Goal: Task Accomplishment & Management: Manage account settings

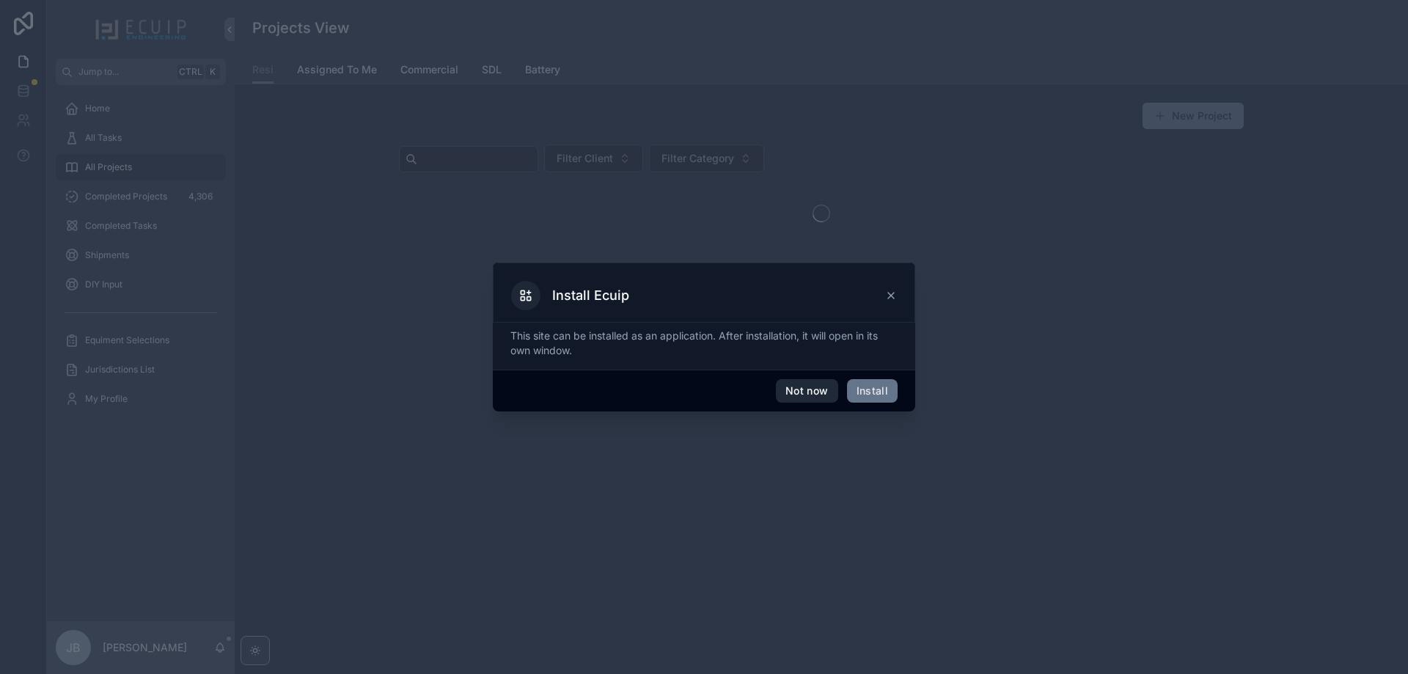
click at [828, 393] on button "Not now" at bounding box center [807, 390] width 62 height 23
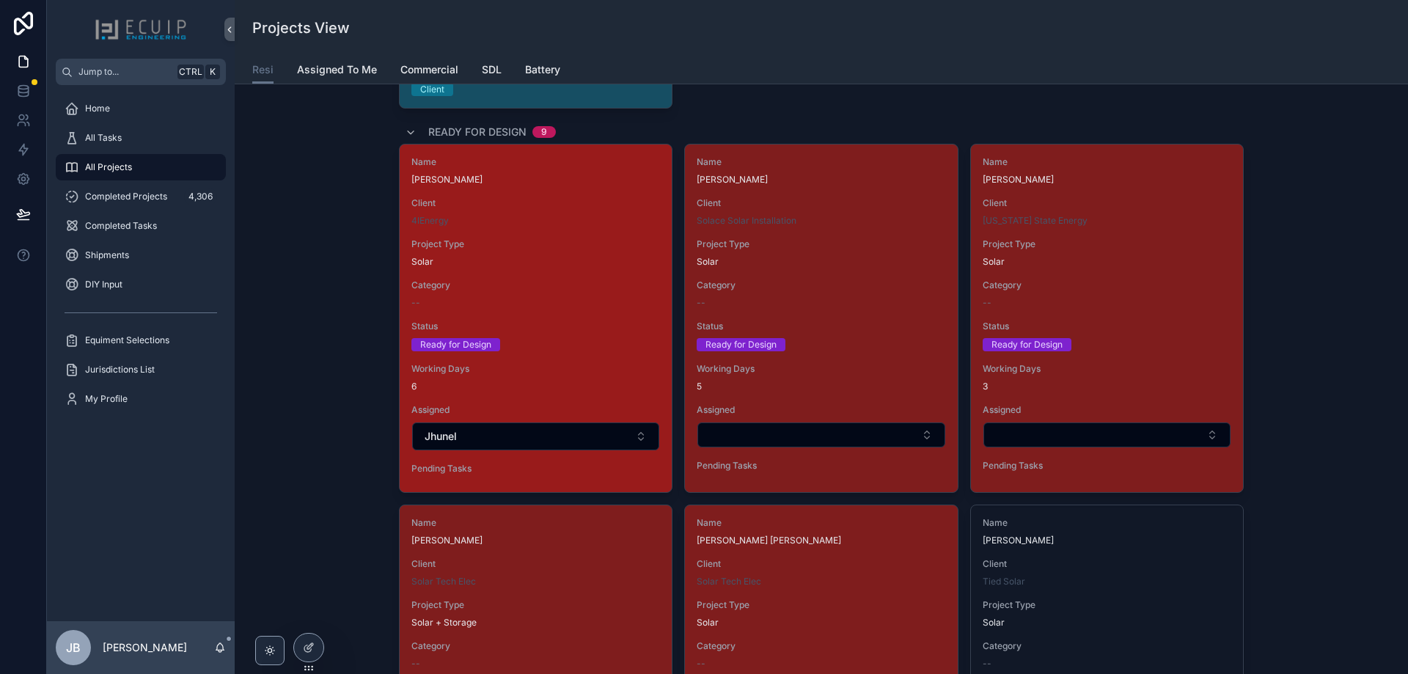
scroll to position [1906, 0]
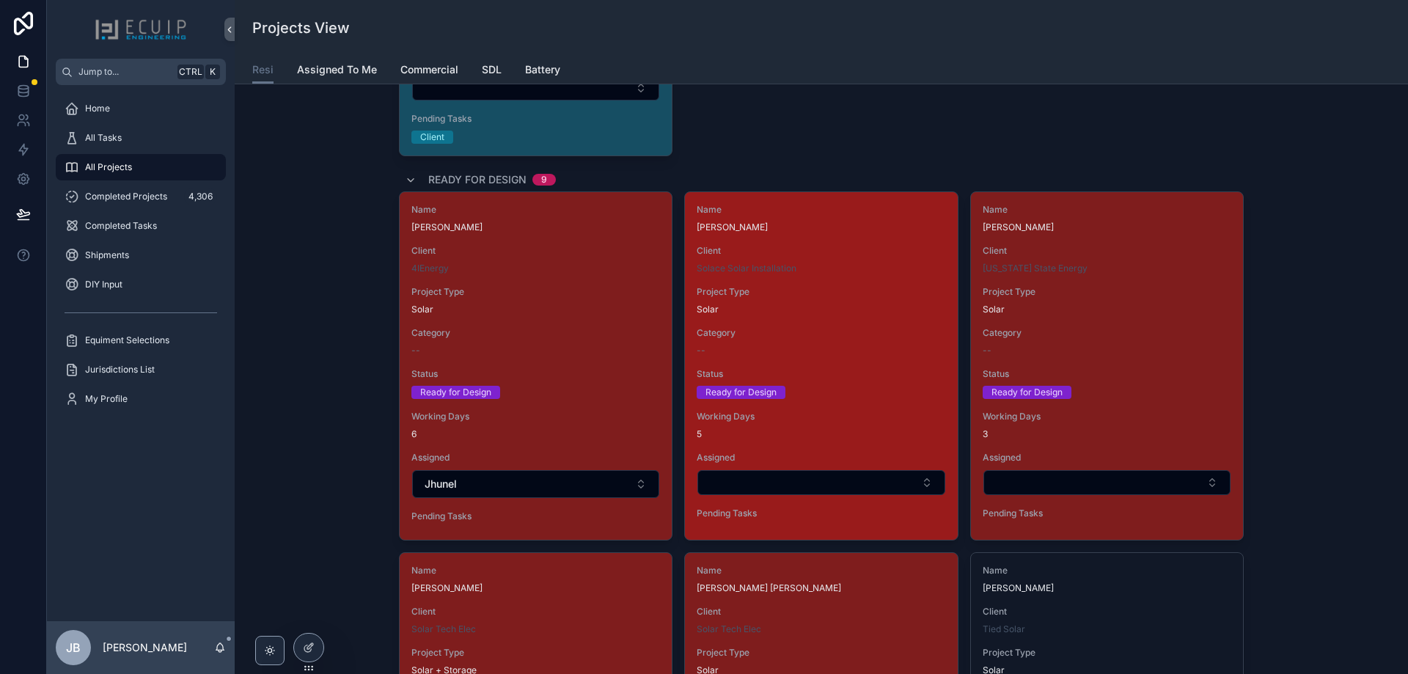
click at [818, 344] on div "Category --" at bounding box center [821, 341] width 249 height 29
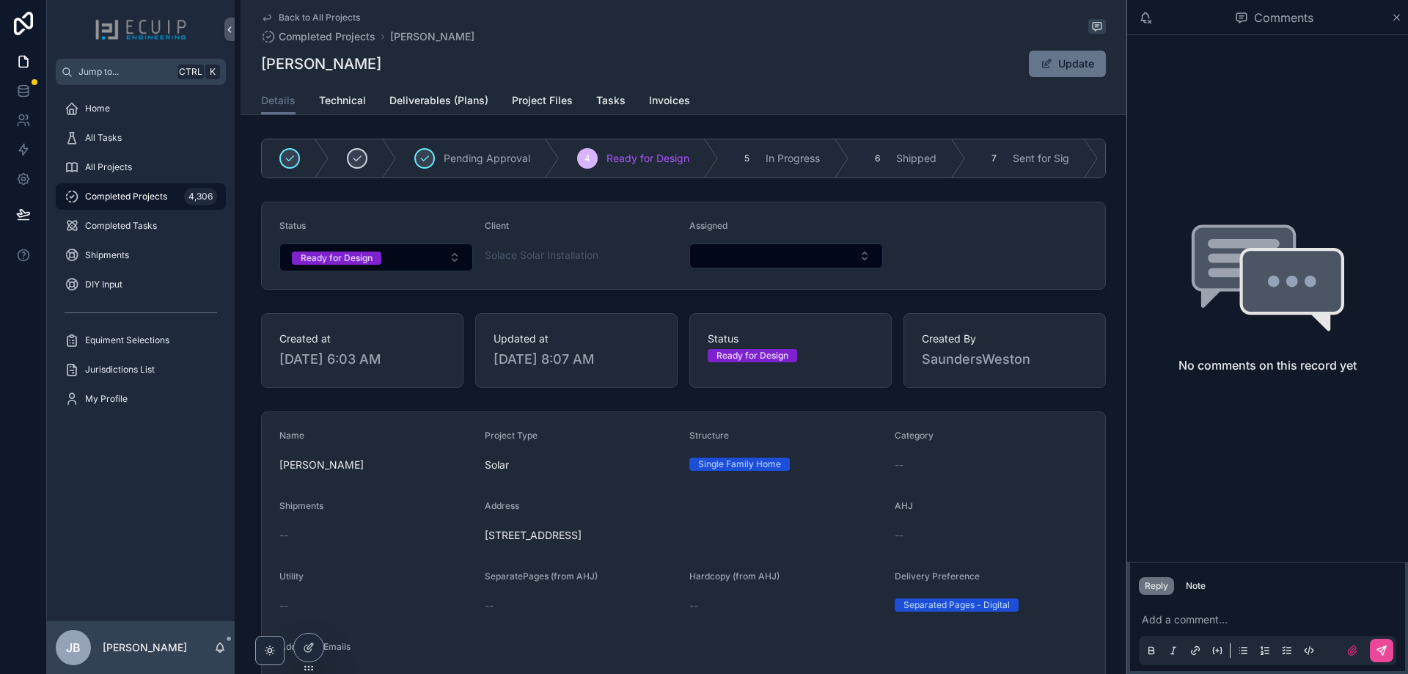
drag, startPoint x: 414, startPoint y: 67, endPoint x: 259, endPoint y: 70, distance: 155.5
click at [261, 70] on div "[PERSON_NAME] Update" at bounding box center [683, 64] width 845 height 28
copy h1 "[PERSON_NAME]"
drag, startPoint x: 665, startPoint y: 546, endPoint x: 481, endPoint y: 546, distance: 184.0
click at [485, 543] on span "[STREET_ADDRESS]" at bounding box center [684, 535] width 398 height 15
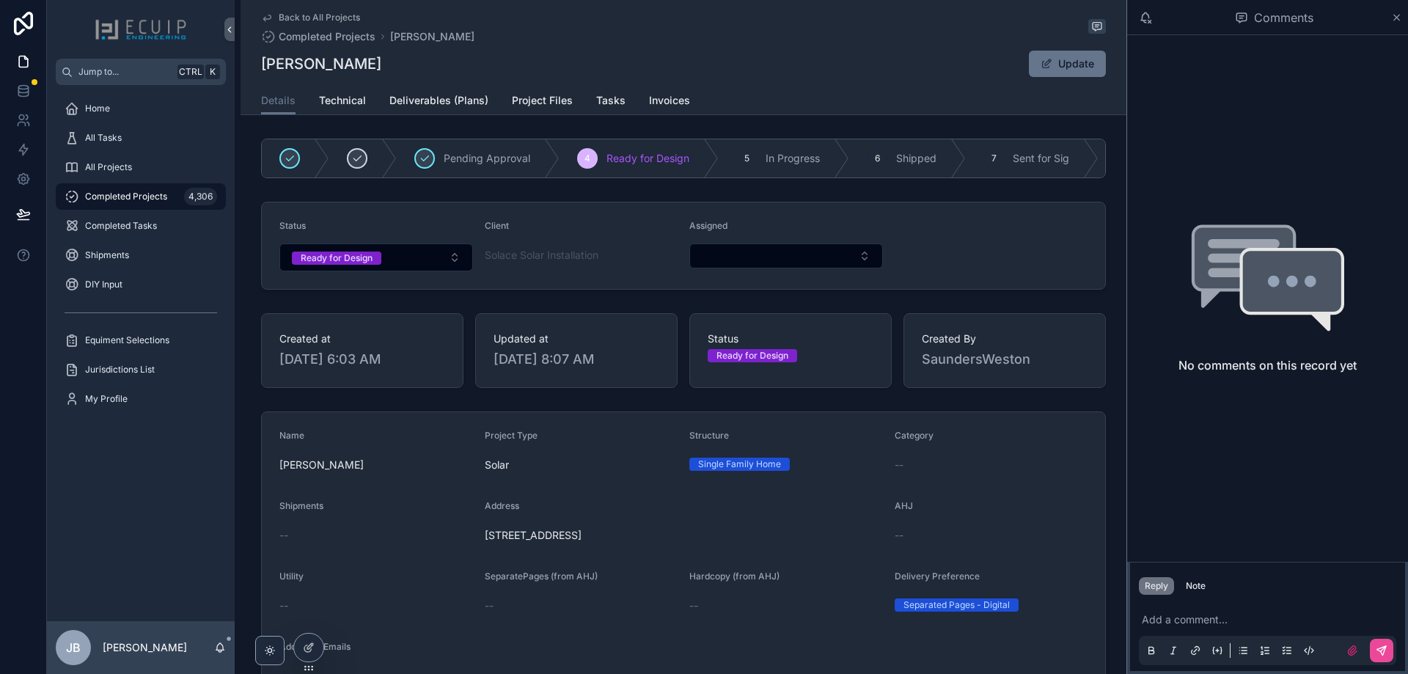
copy span "[STREET_ADDRESS]"
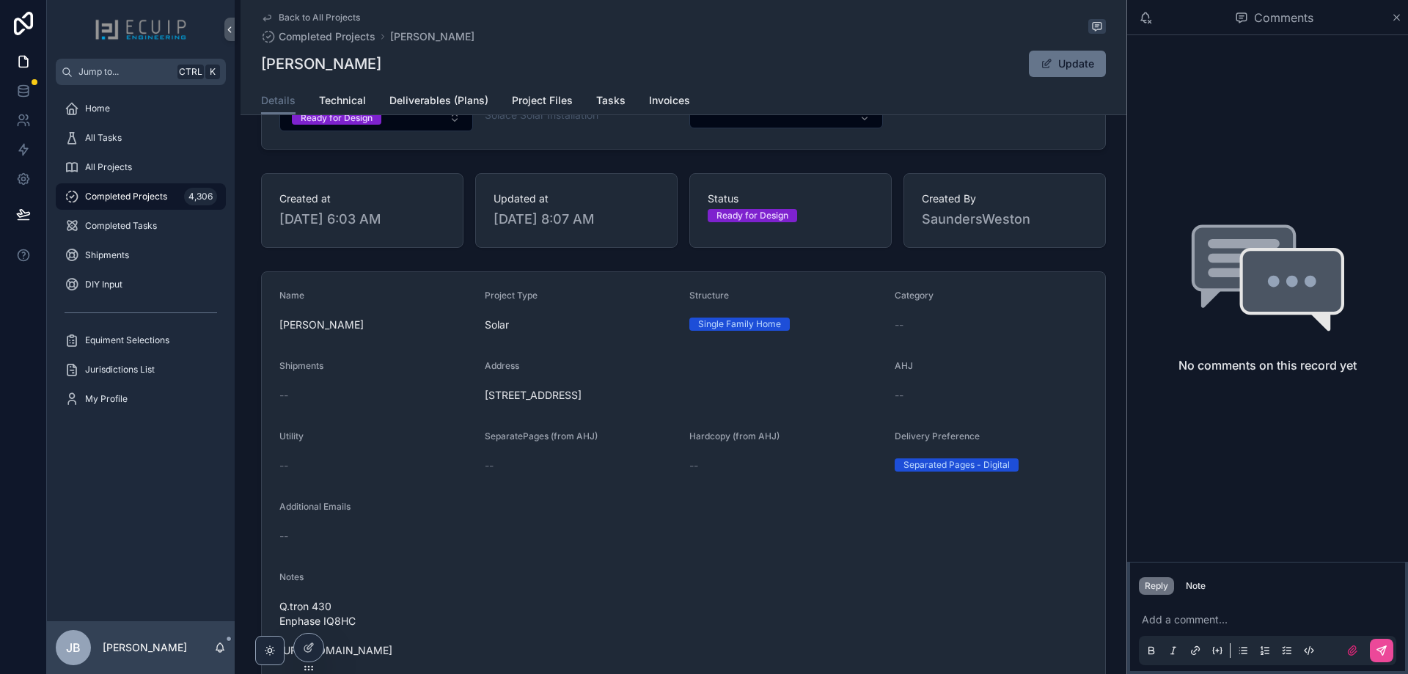
scroll to position [293, 0]
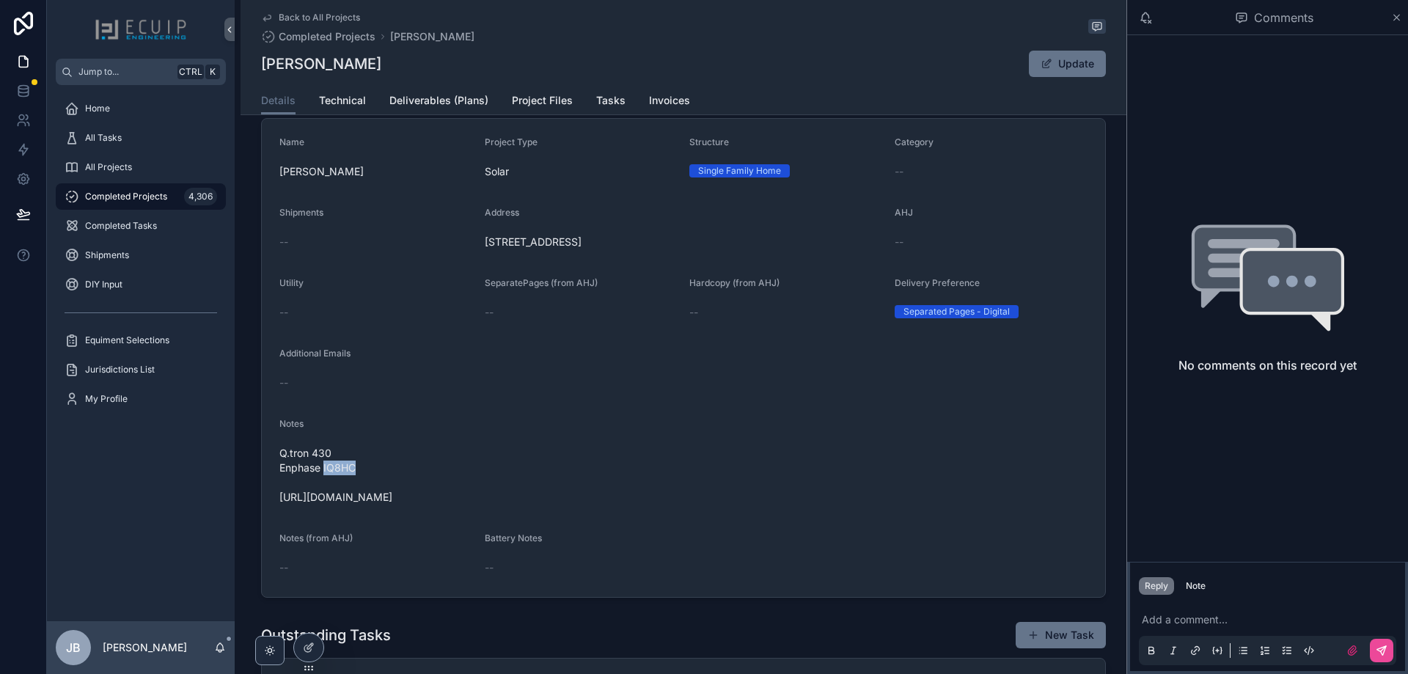
drag, startPoint x: 352, startPoint y: 477, endPoint x: 320, endPoint y: 478, distance: 32.3
click at [320, 478] on span "Q.tron 430 Enphase IQ8HC [URL][DOMAIN_NAME]" at bounding box center [683, 475] width 808 height 59
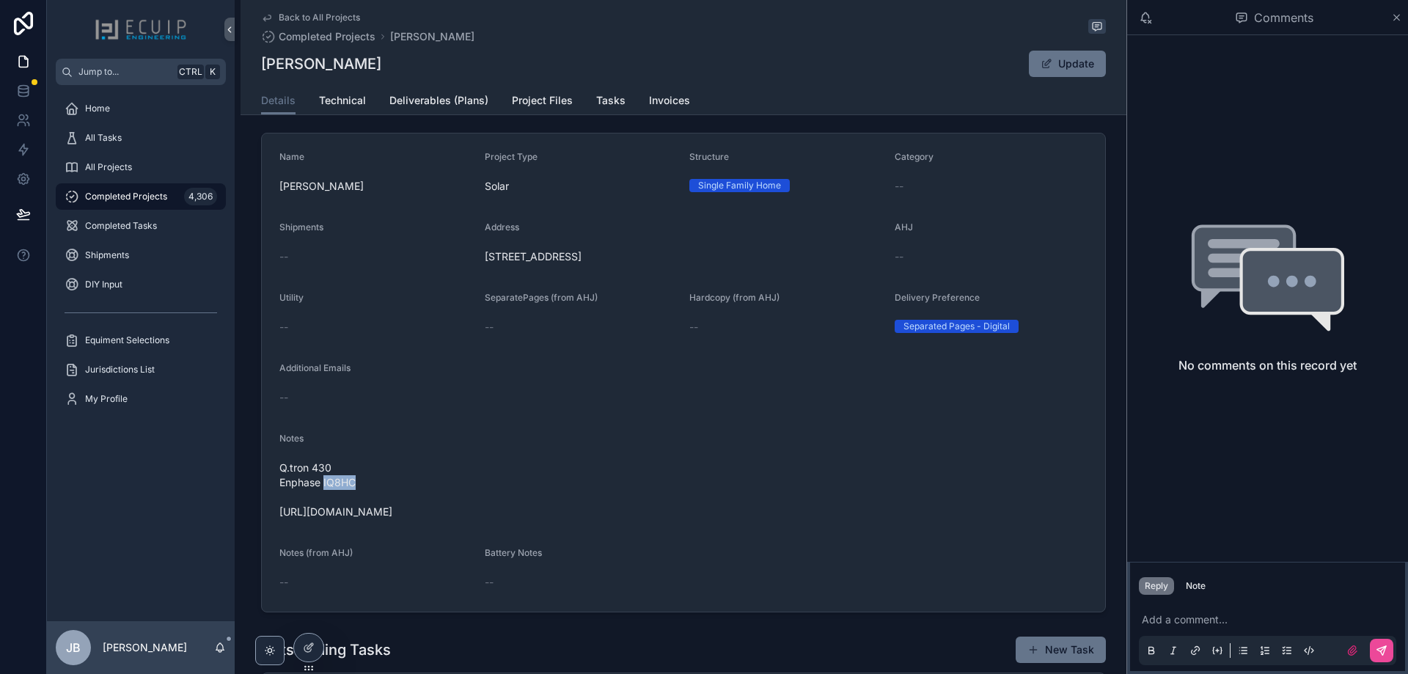
scroll to position [367, 0]
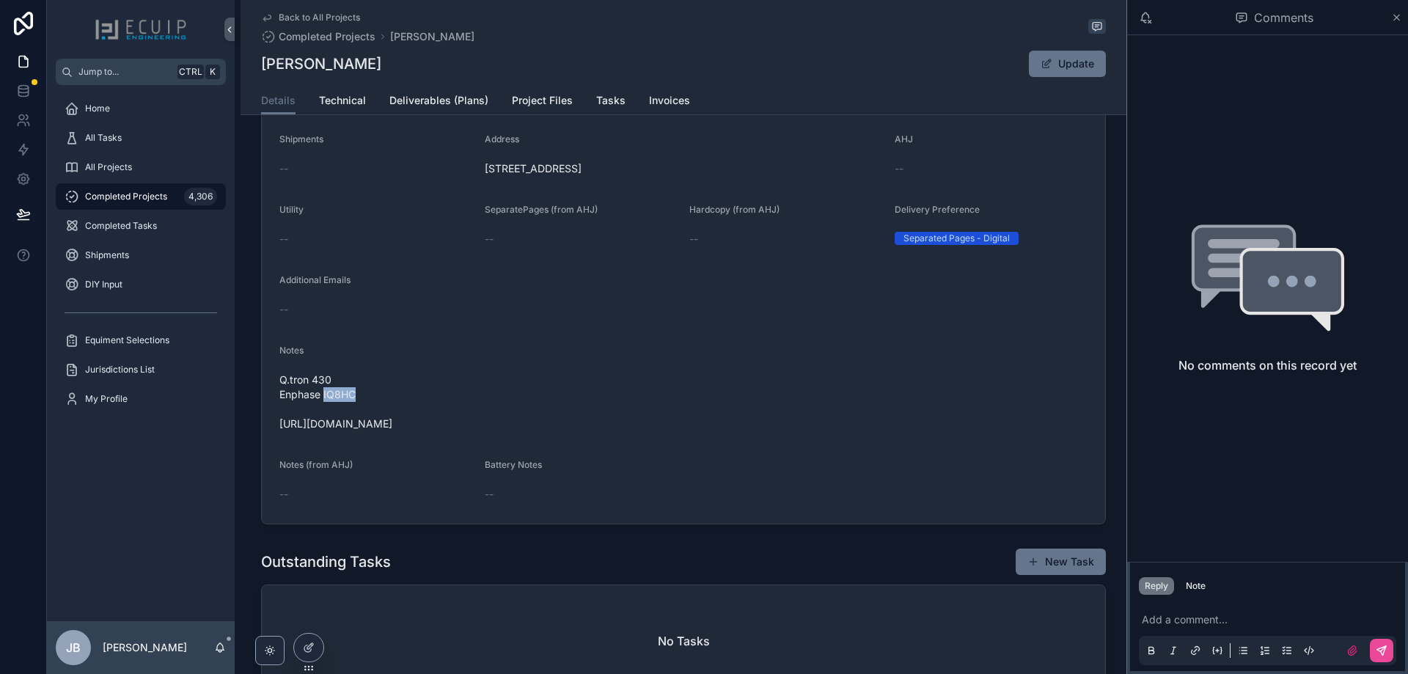
drag, startPoint x: 521, startPoint y: 440, endPoint x: 273, endPoint y: 438, distance: 248.6
click at [273, 438] on form "Name [PERSON_NAME] Project Type Solar Structure Single Family Home Category -- …" at bounding box center [683, 284] width 843 height 478
copy span "[URL][DOMAIN_NAME]"
drag, startPoint x: 537, startPoint y: 100, endPoint x: 564, endPoint y: 109, distance: 27.8
click at [537, 99] on span "Project Files" at bounding box center [542, 100] width 61 height 15
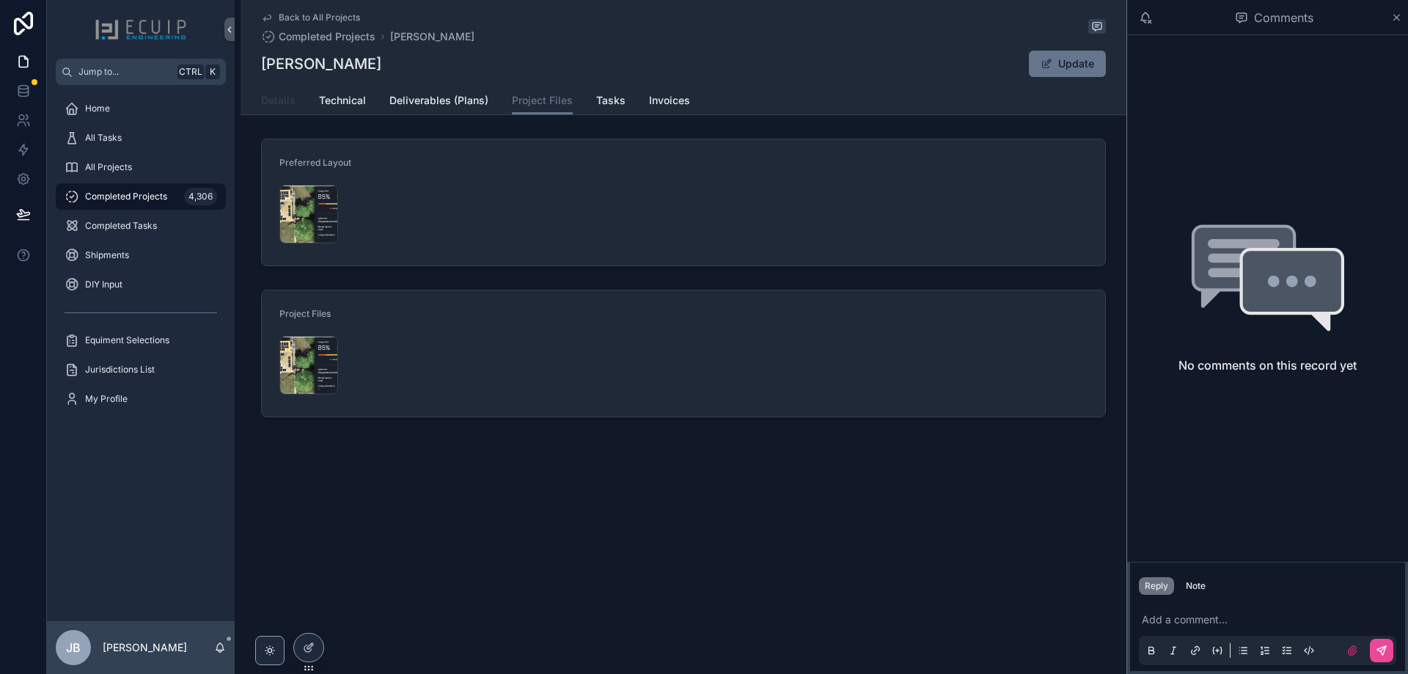
click at [281, 109] on link "Details" at bounding box center [278, 101] width 34 height 29
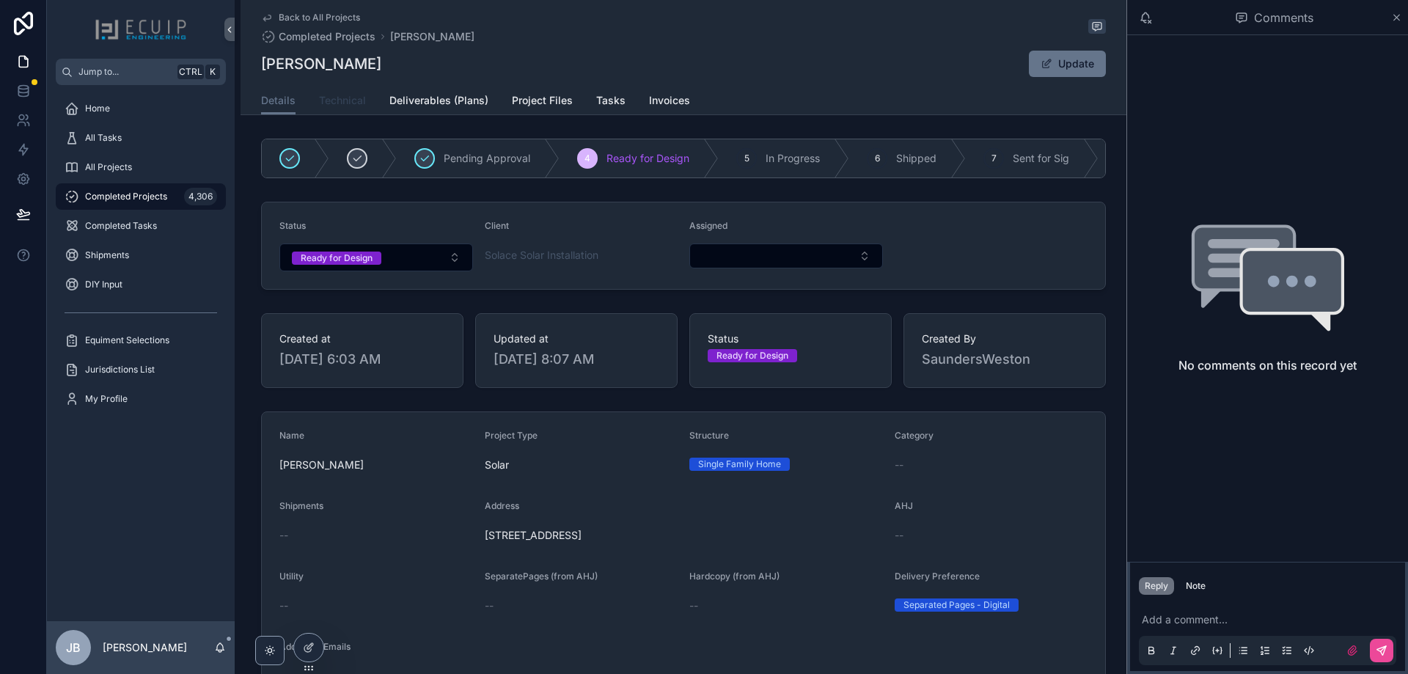
click at [342, 105] on span "Technical" at bounding box center [342, 100] width 47 height 15
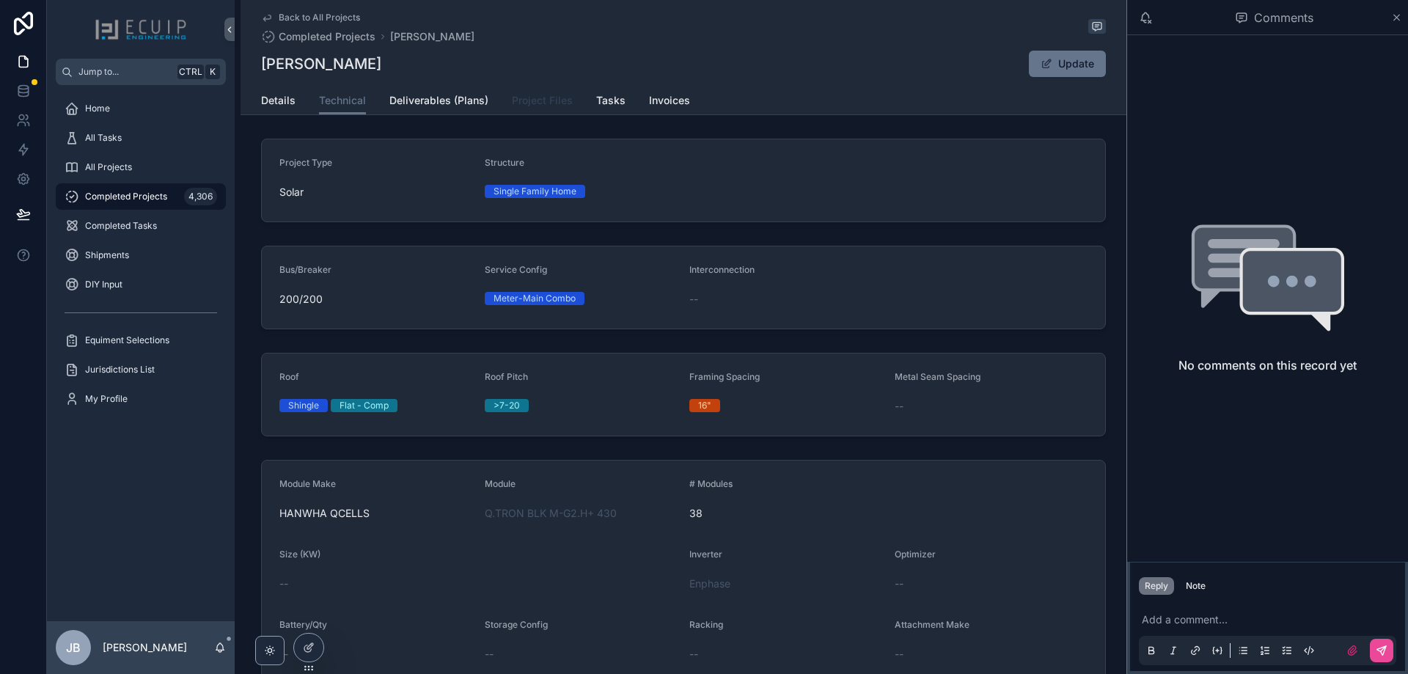
click at [563, 97] on span "Project Files" at bounding box center [542, 100] width 61 height 15
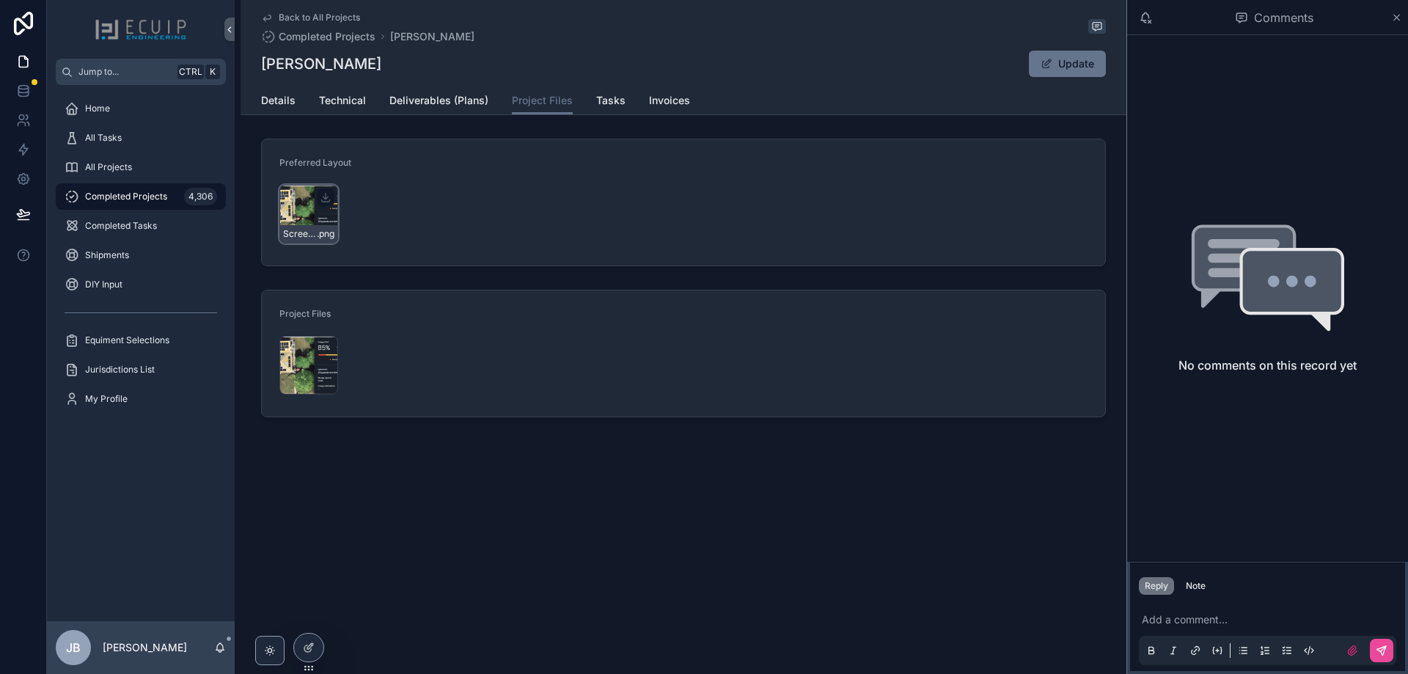
click at [293, 218] on div "Screenshot-2025-07-20-193114 .png" at bounding box center [308, 214] width 59 height 59
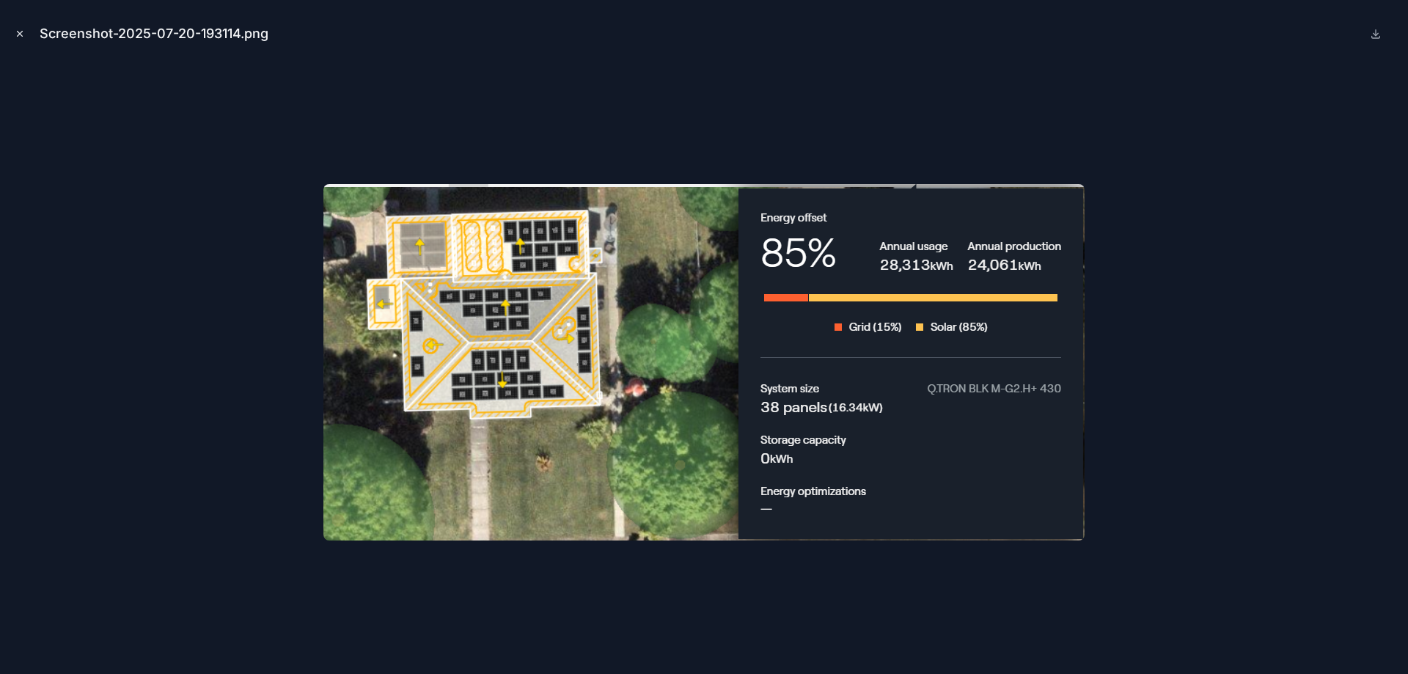
click at [21, 36] on icon "Close modal" at bounding box center [20, 34] width 10 height 10
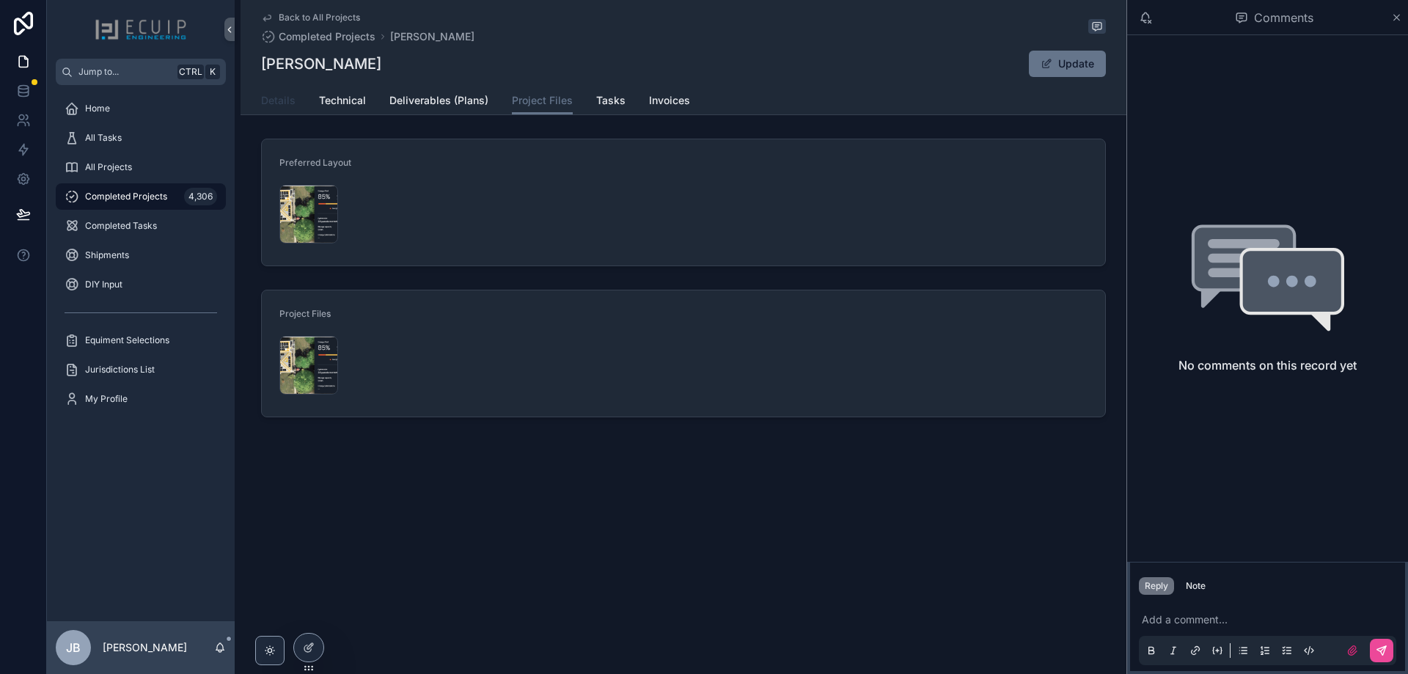
click at [287, 102] on span "Details" at bounding box center [278, 100] width 34 height 15
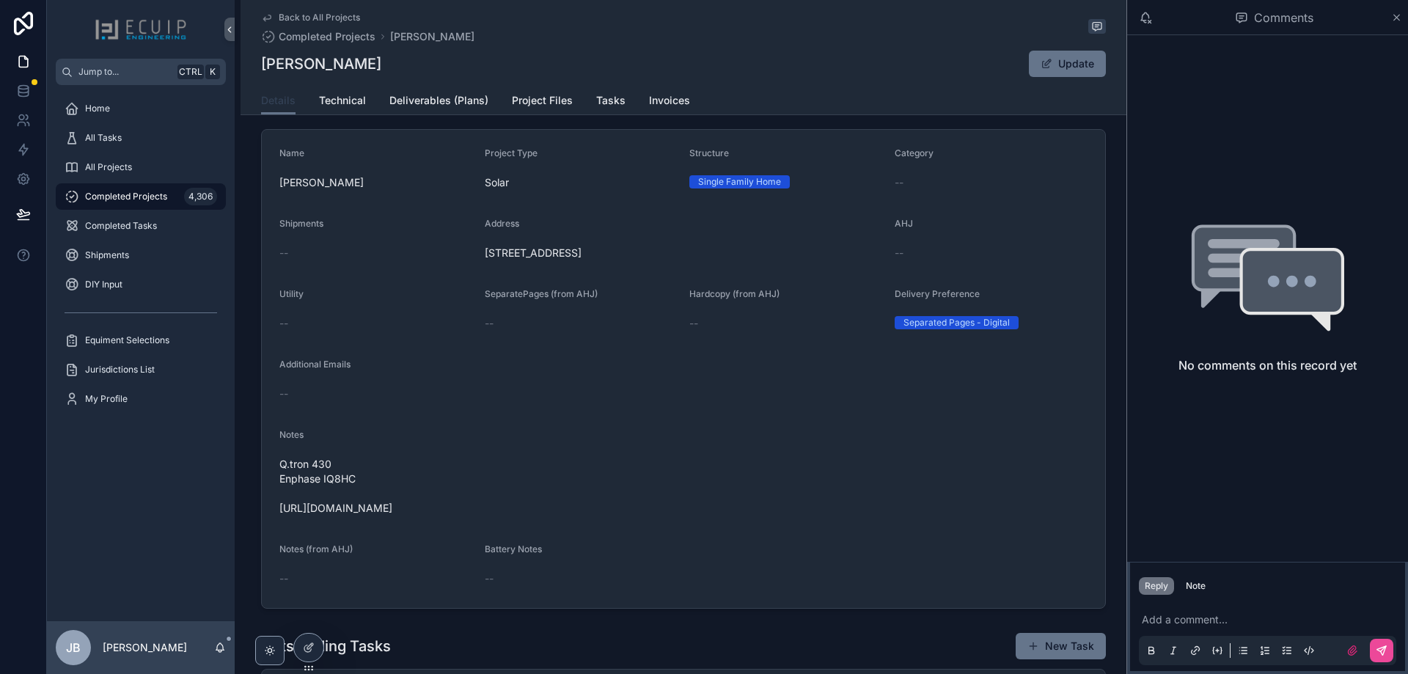
scroll to position [367, 0]
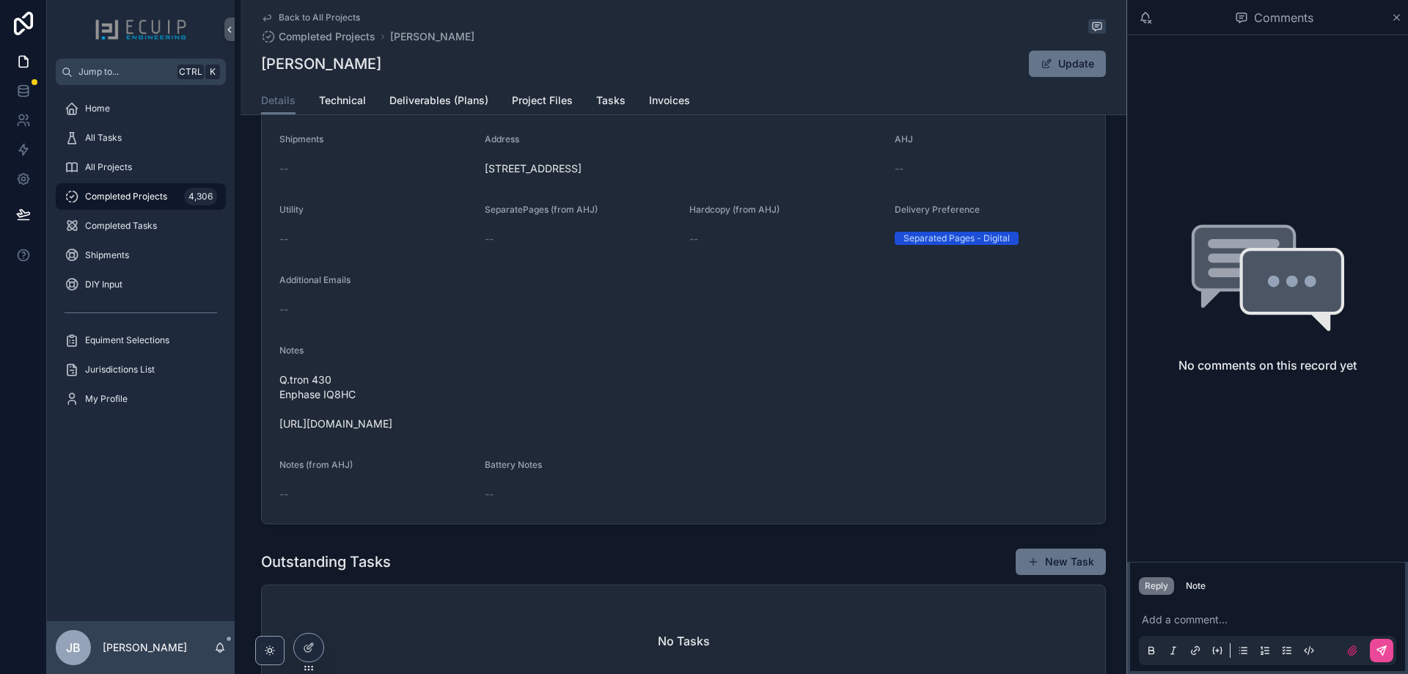
click at [1207, 622] on p "scrollable content" at bounding box center [1270, 619] width 257 height 15
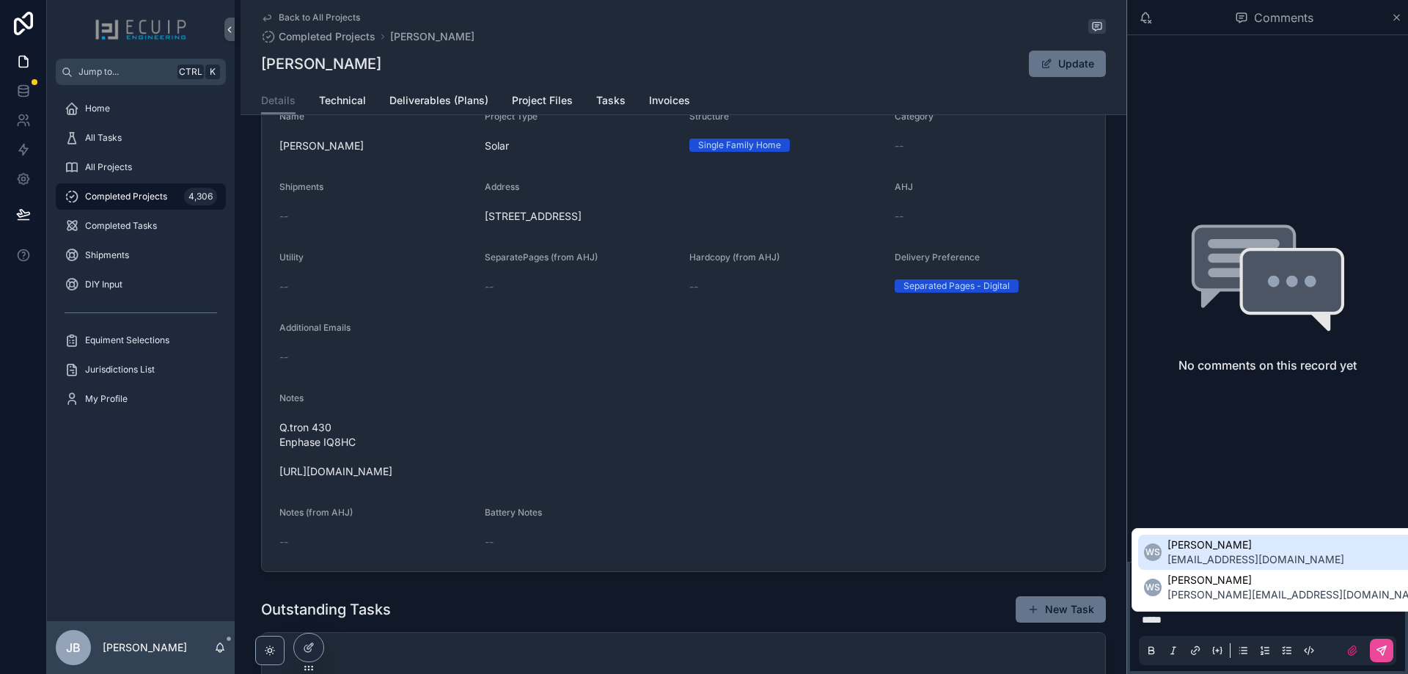
scroll to position [293, 0]
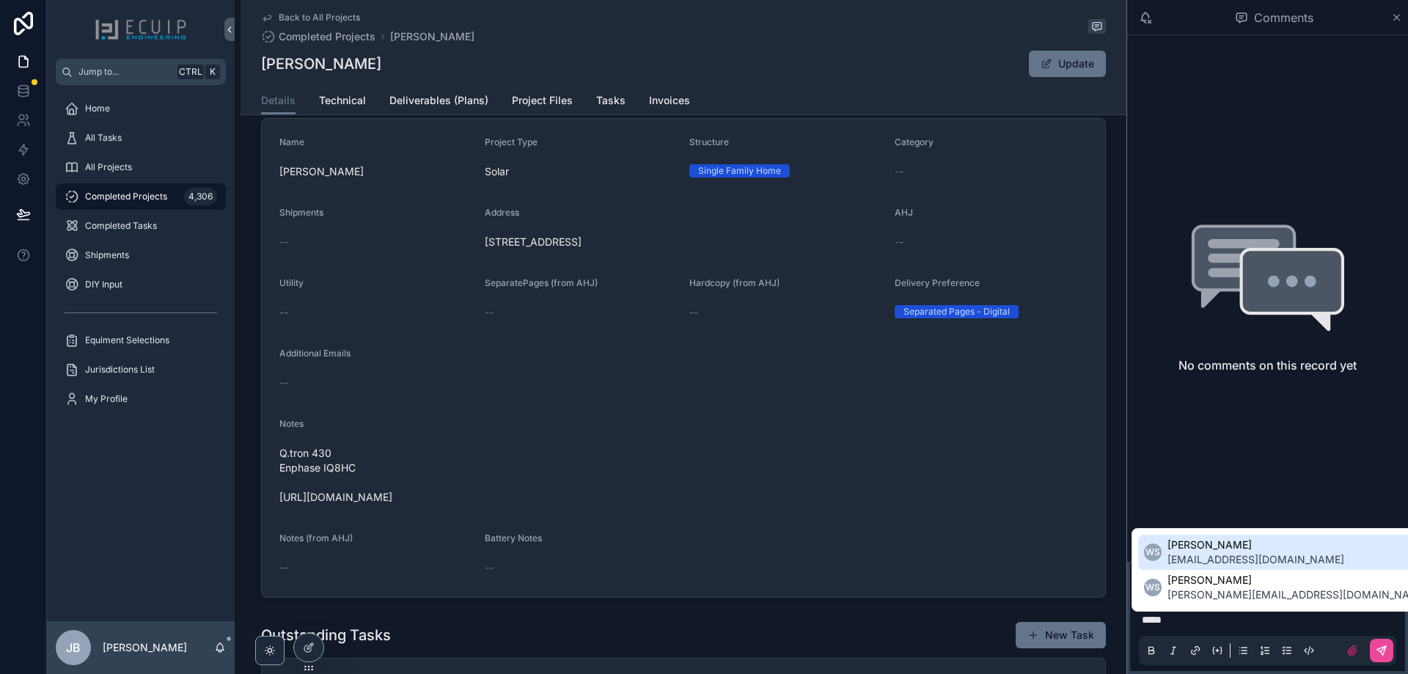
click at [1241, 564] on span "[EMAIL_ADDRESS][DOMAIN_NAME]" at bounding box center [1255, 559] width 177 height 15
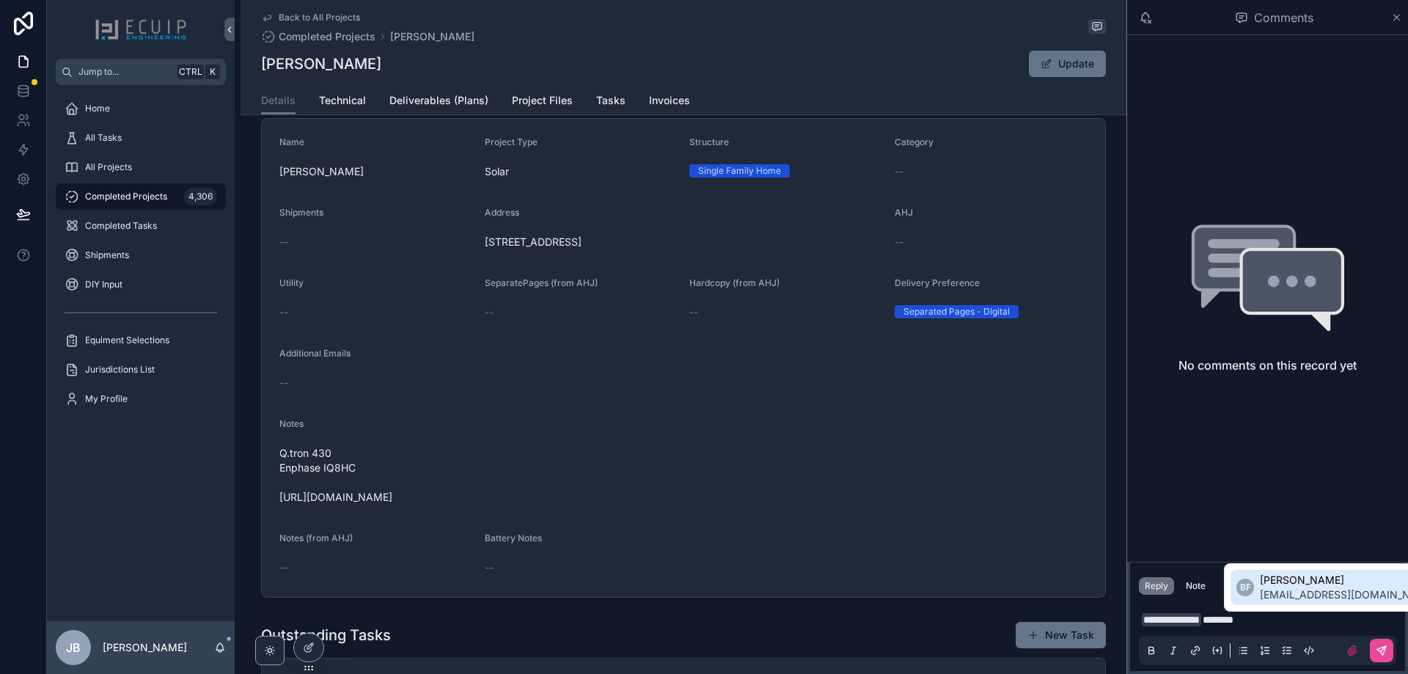
click at [1300, 592] on span "[EMAIL_ADDRESS][DOMAIN_NAME]" at bounding box center [1348, 594] width 177 height 15
click at [1266, 619] on span "**********" at bounding box center [1236, 619] width 57 height 10
click at [1335, 619] on p "**********" at bounding box center [1270, 619] width 257 height 15
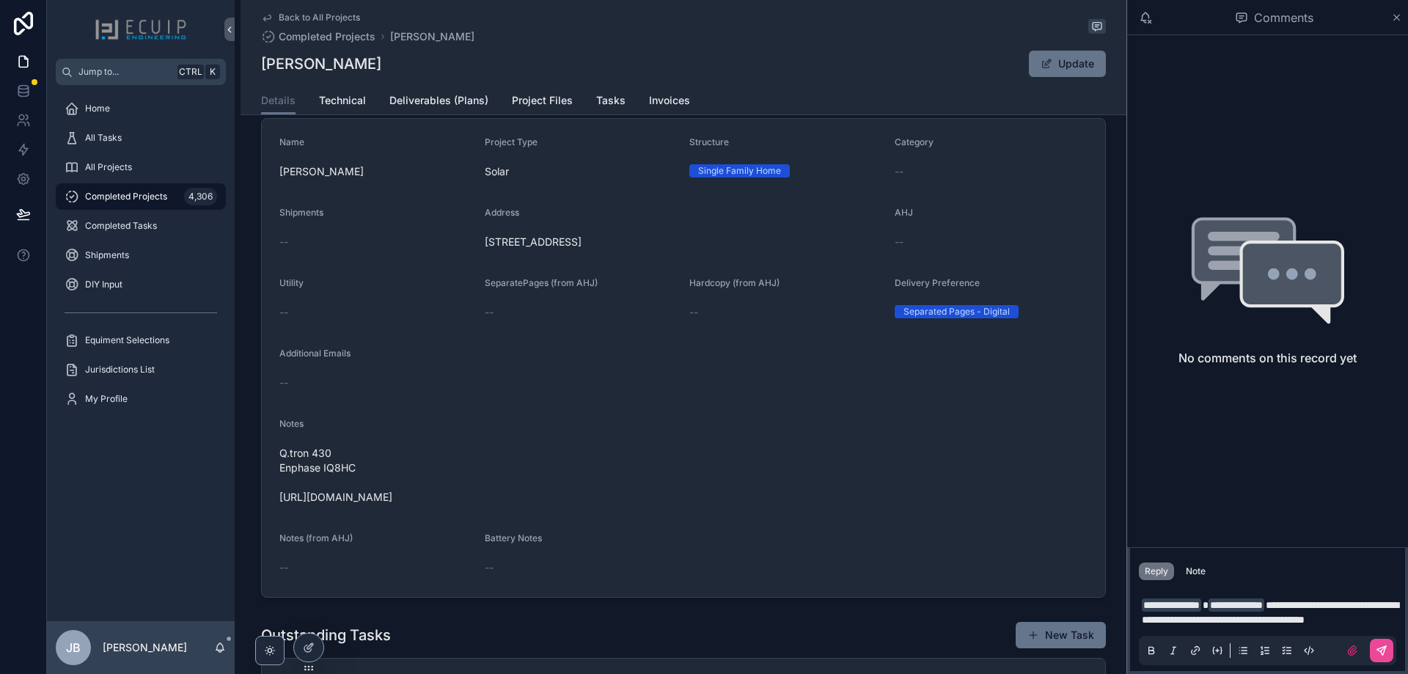
click at [1249, 621] on p "**********" at bounding box center [1270, 612] width 257 height 29
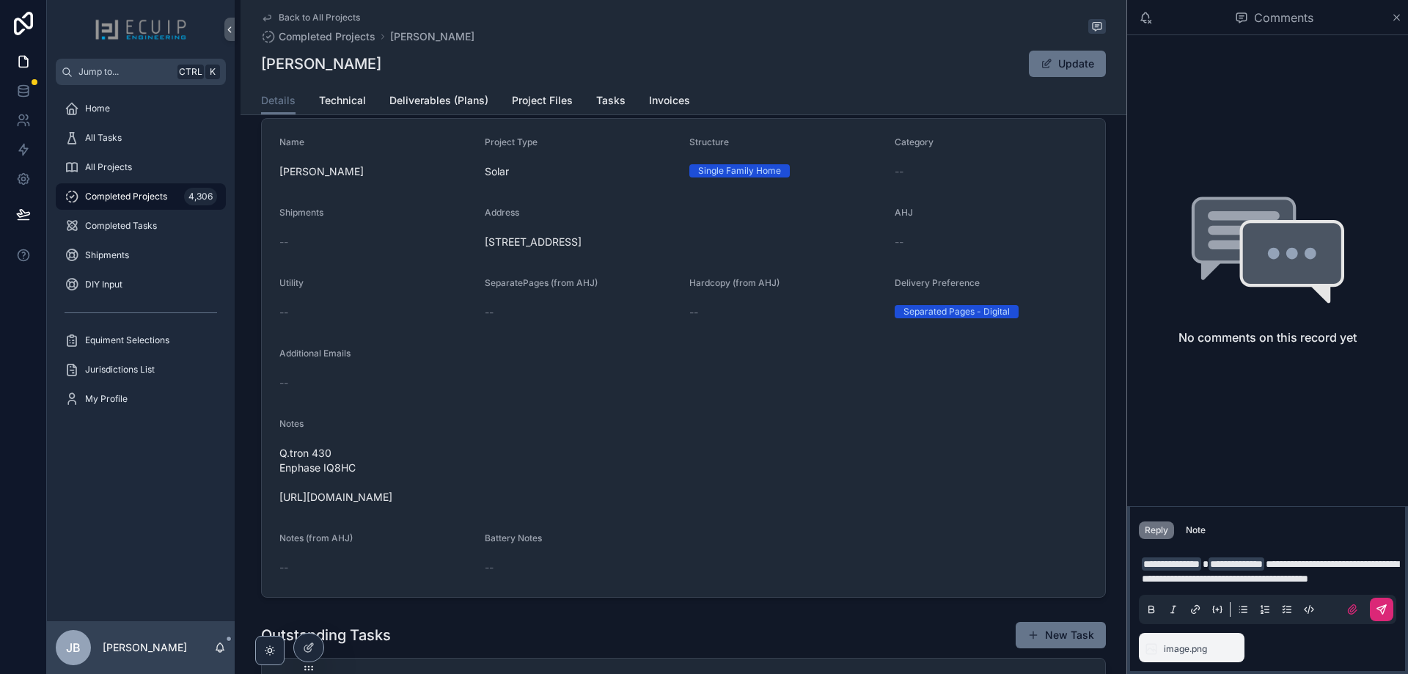
click at [1385, 607] on icon "scrollable content" at bounding box center [1381, 609] width 9 height 9
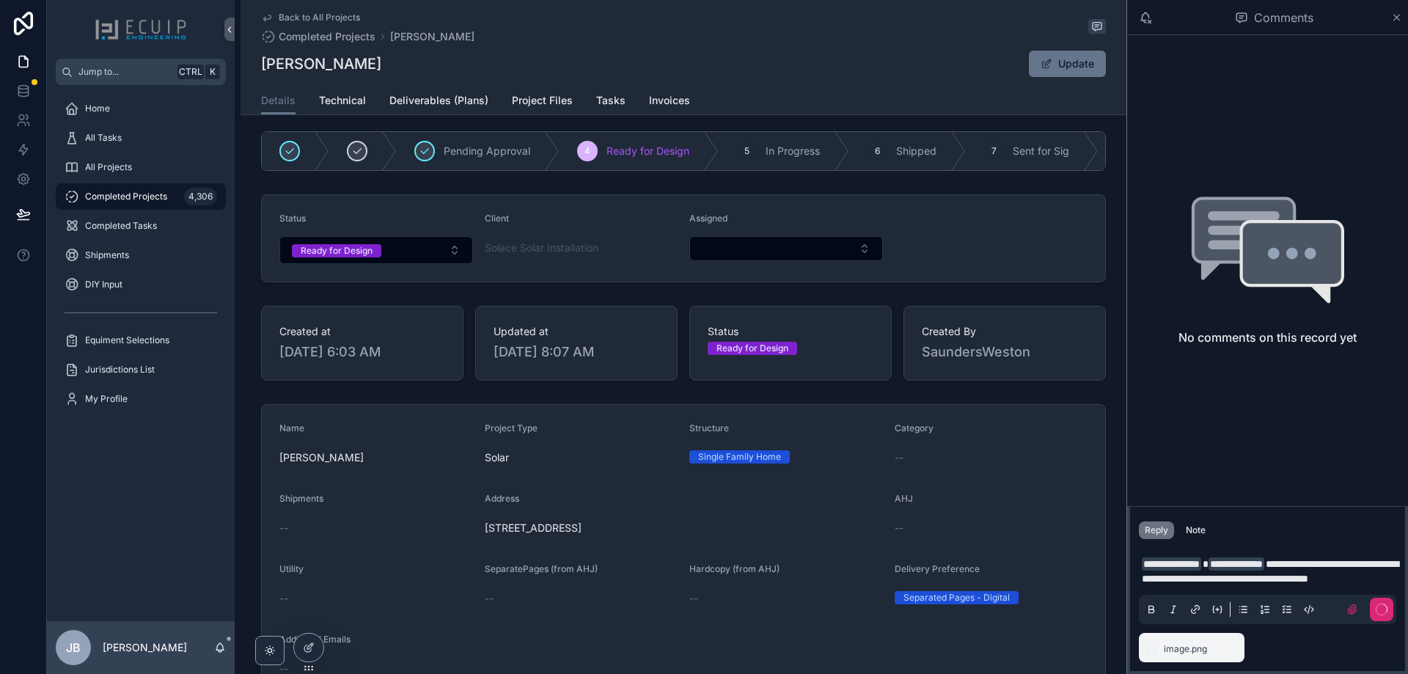
scroll to position [0, 0]
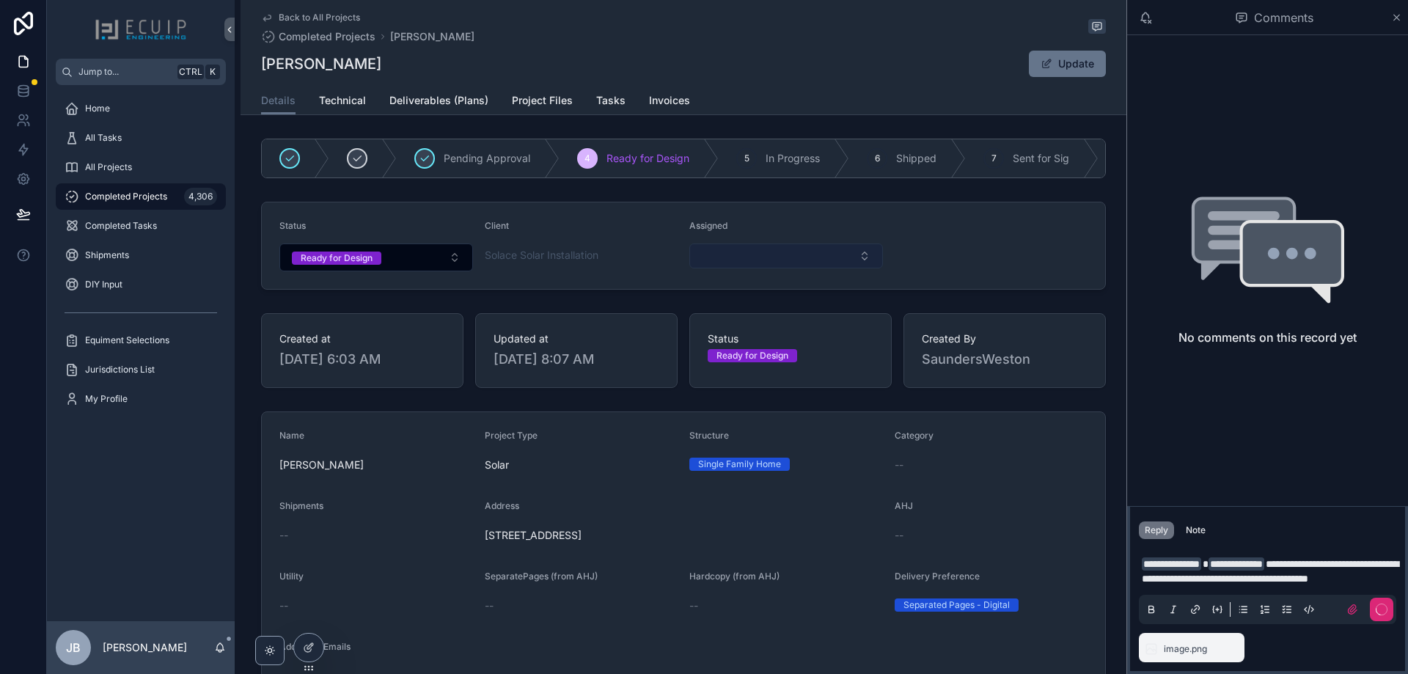
click at [740, 266] on button "Select Button" at bounding box center [786, 255] width 194 height 25
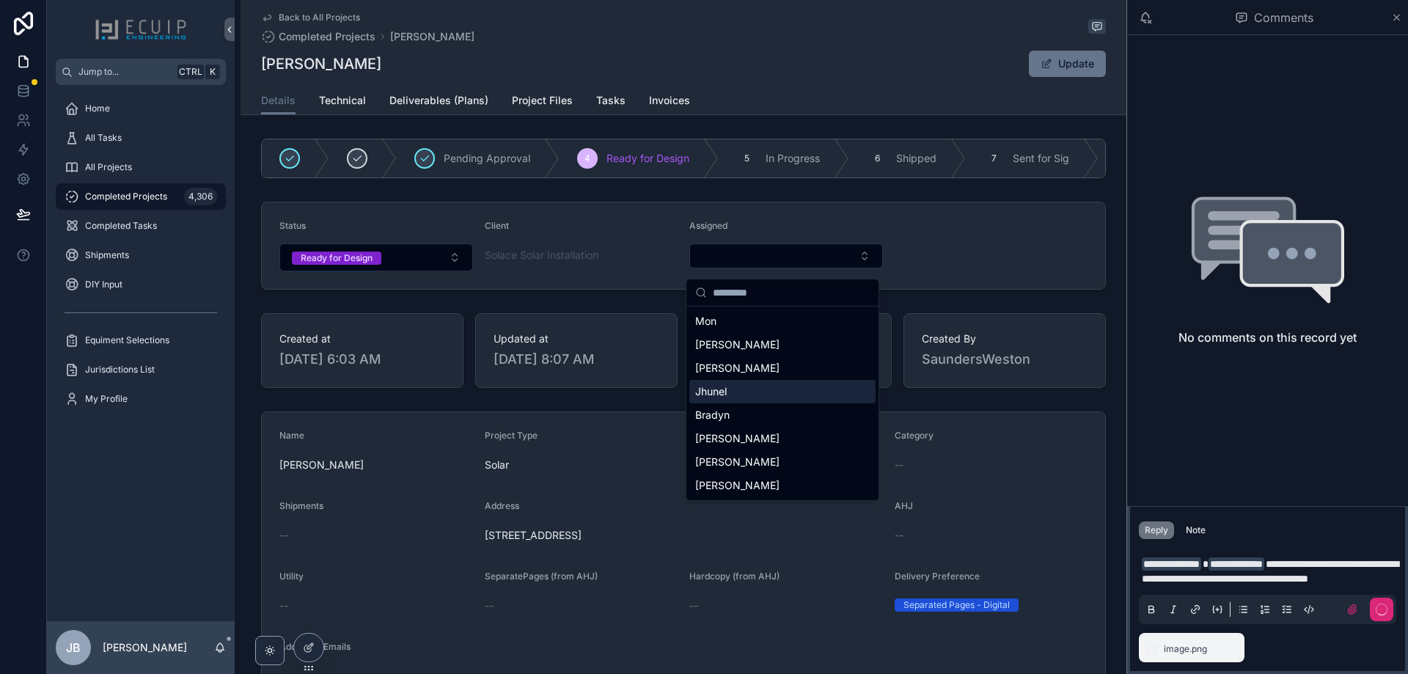
drag, startPoint x: 724, startPoint y: 394, endPoint x: 462, endPoint y: 287, distance: 282.8
click at [723, 395] on span "Jhunel" at bounding box center [711, 391] width 32 height 15
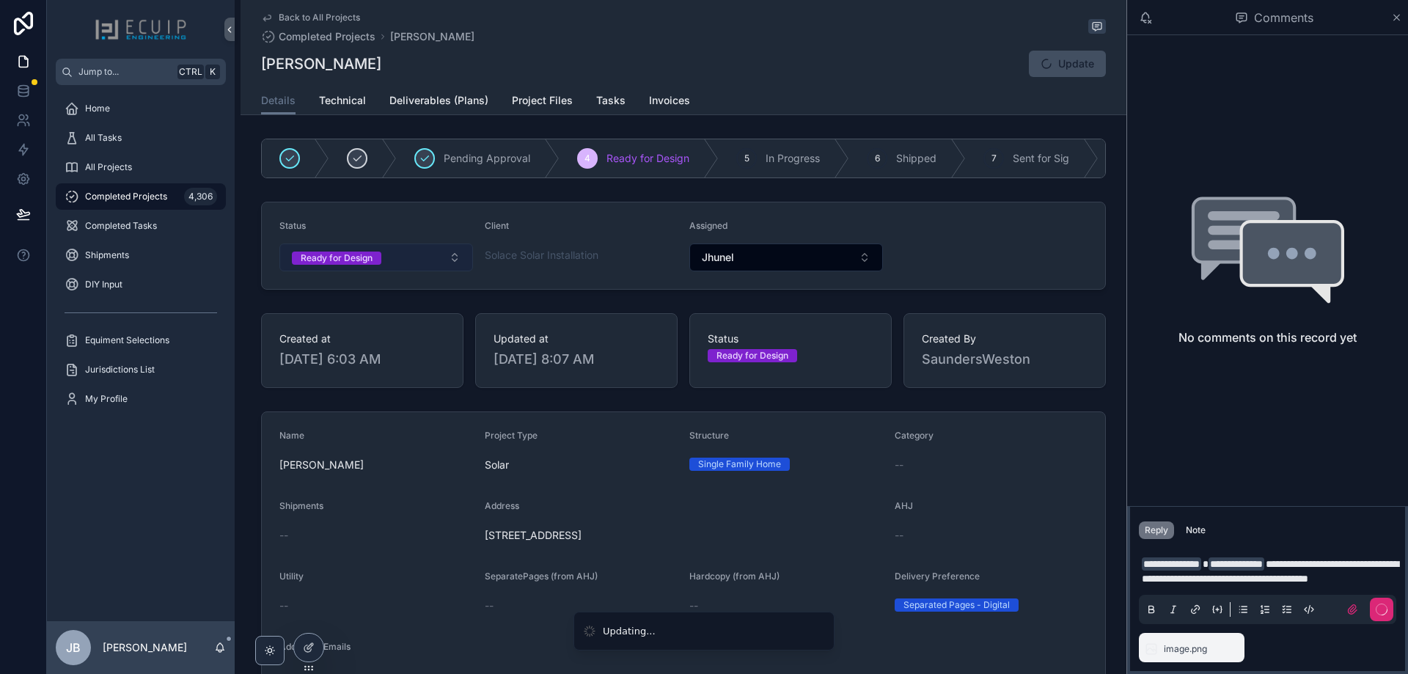
click at [402, 265] on button "Ready for Design" at bounding box center [376, 257] width 194 height 28
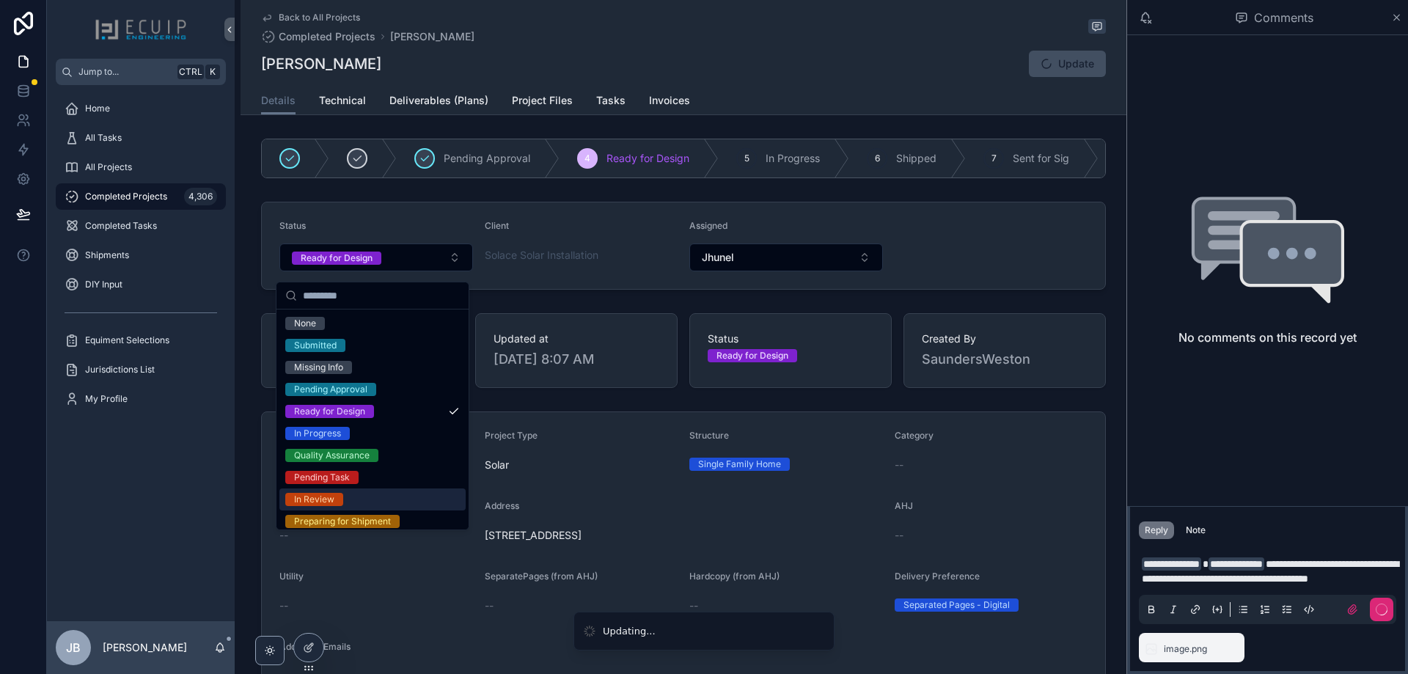
click at [343, 499] on div "In Review" at bounding box center [372, 499] width 186 height 22
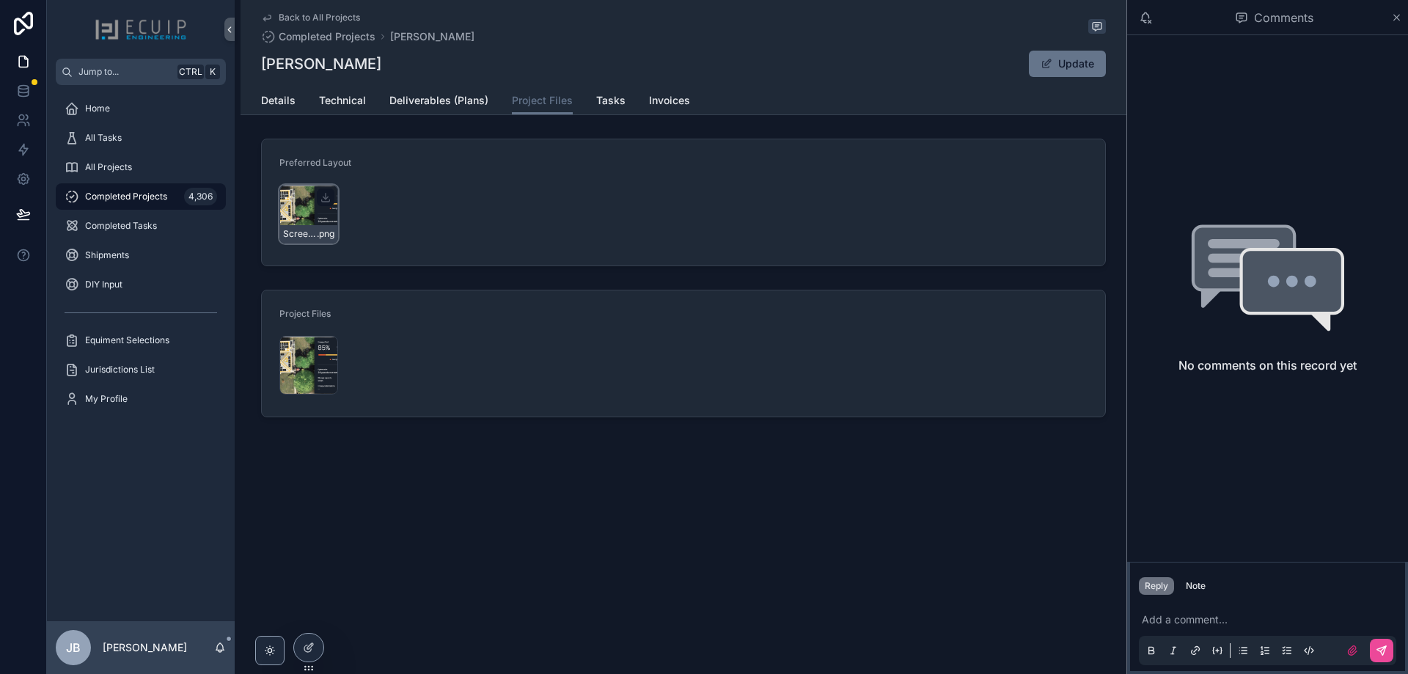
click at [309, 212] on div "Screenshot-2025-07-20-193114 .png" at bounding box center [308, 214] width 59 height 59
